Goal: Communication & Community: Connect with others

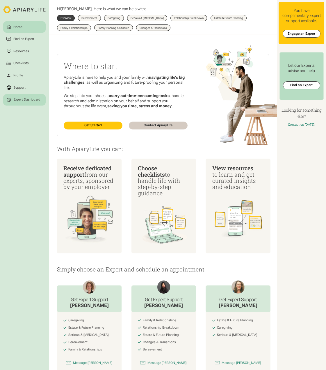
click at [23, 102] on div "Expert Dashboard" at bounding box center [24, 99] width 36 height 5
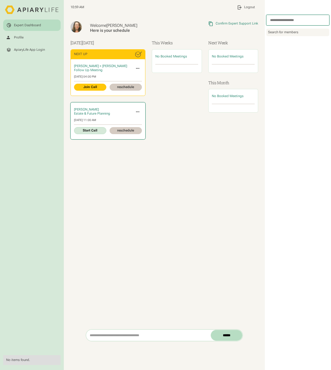
click at [88, 133] on link "Start Call" at bounding box center [90, 130] width 32 height 7
